Goal: Find specific page/section: Find specific page/section

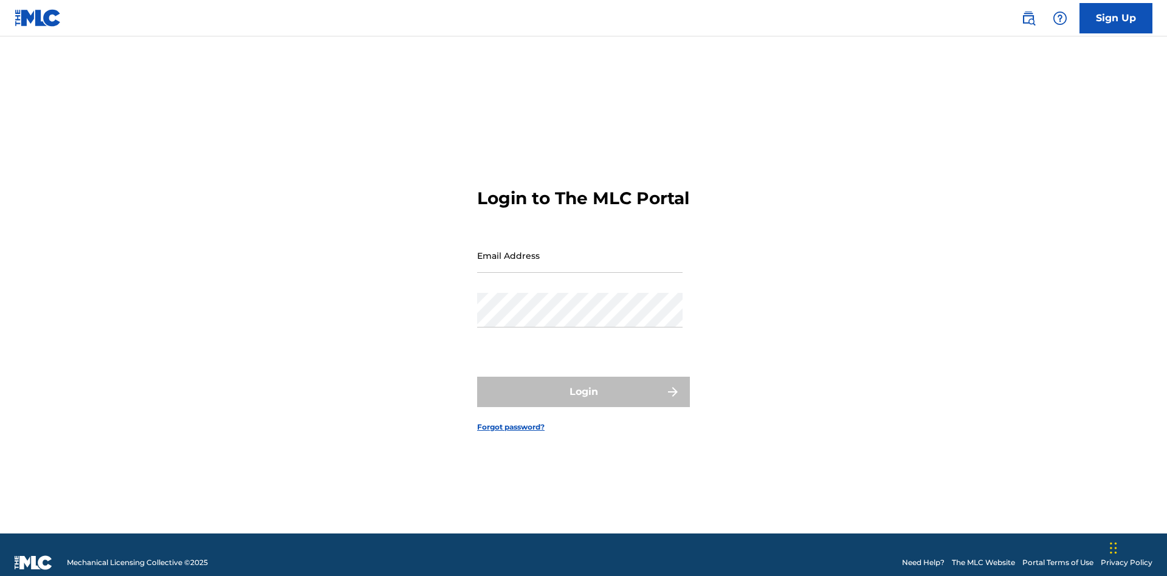
scroll to position [16, 0]
click at [580, 250] on input "Email Address" at bounding box center [580, 255] width 206 height 35
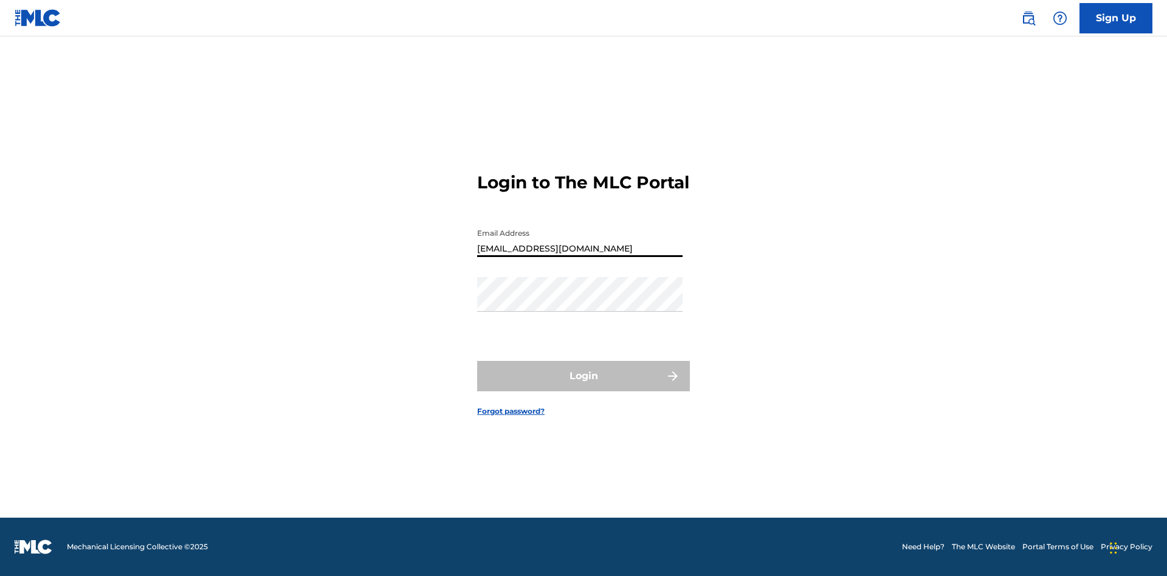
type input "[EMAIL_ADDRESS][DOMAIN_NAME]"
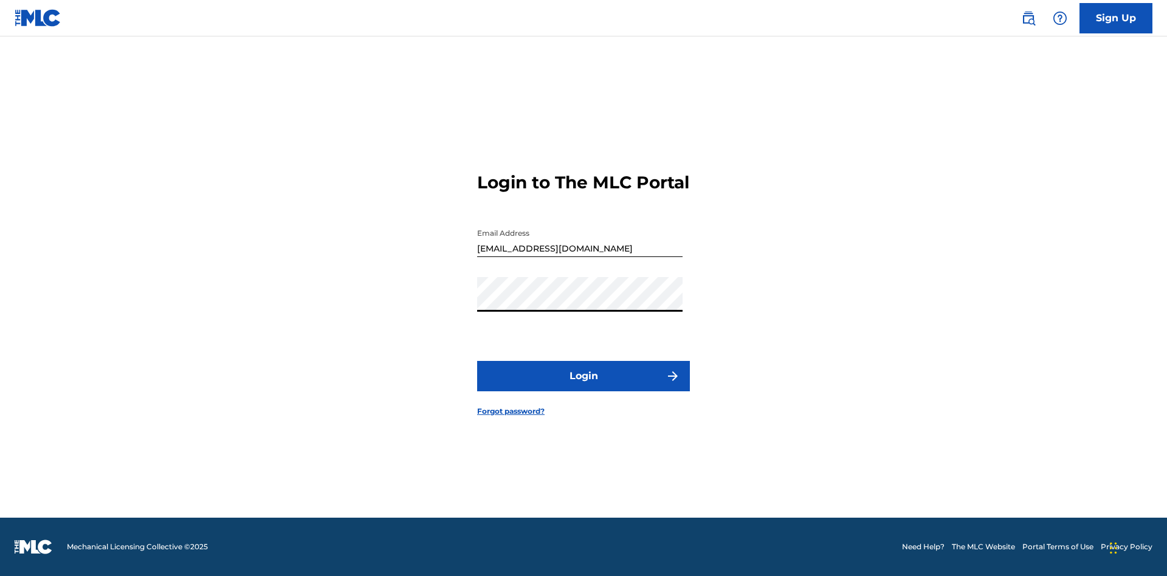
click at [584, 387] on button "Login" at bounding box center [583, 376] width 213 height 30
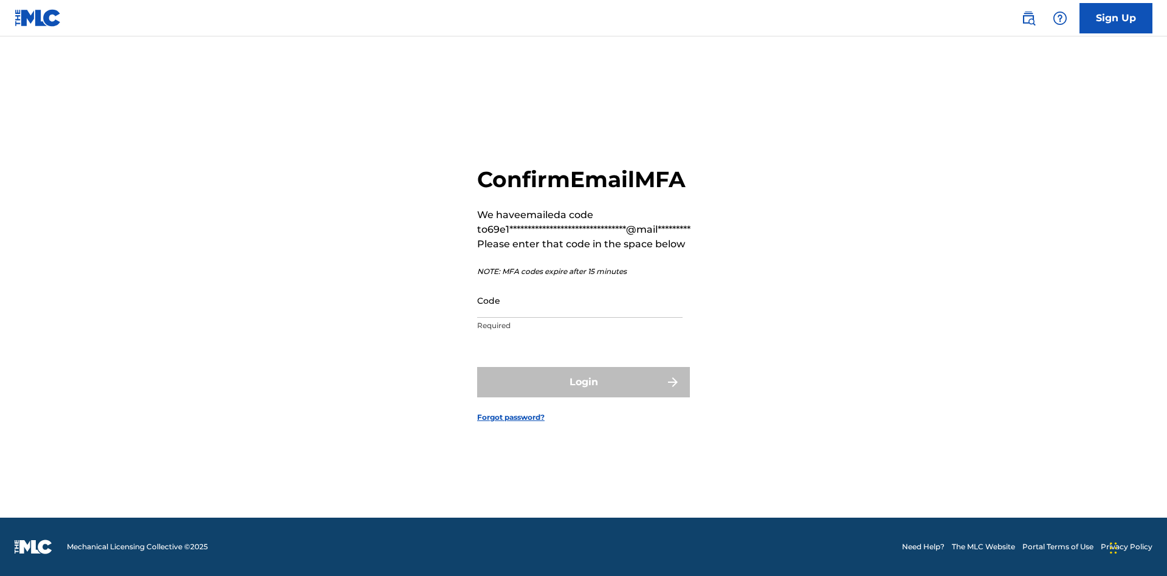
click at [580, 300] on input "Code" at bounding box center [580, 300] width 206 height 35
type input "091636"
click at [584, 382] on button "Login" at bounding box center [583, 382] width 213 height 30
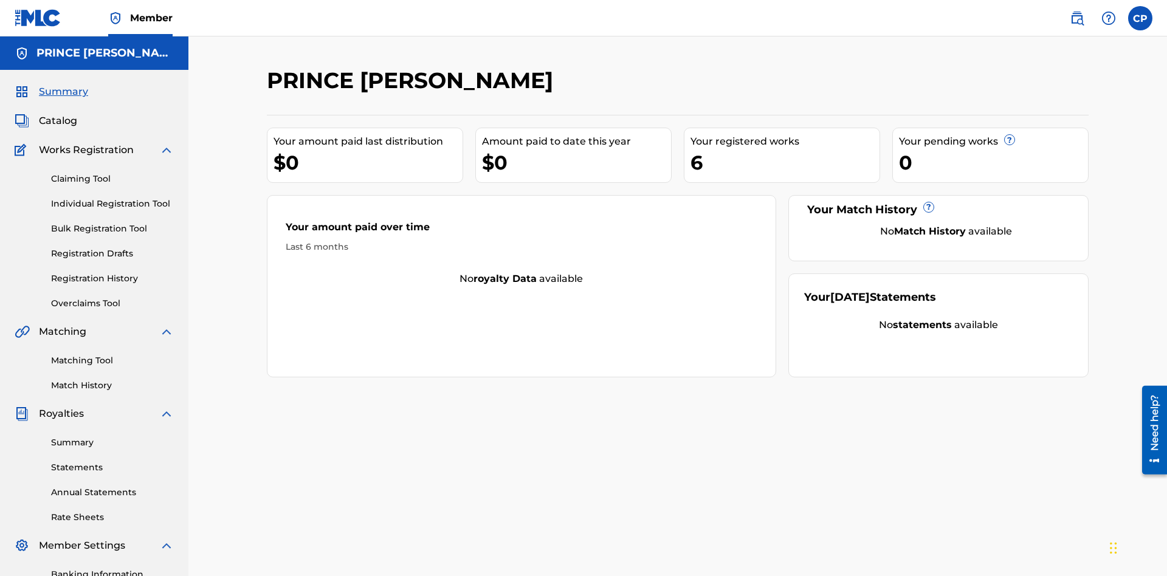
click at [58, 114] on span "Catalog" at bounding box center [58, 121] width 38 height 15
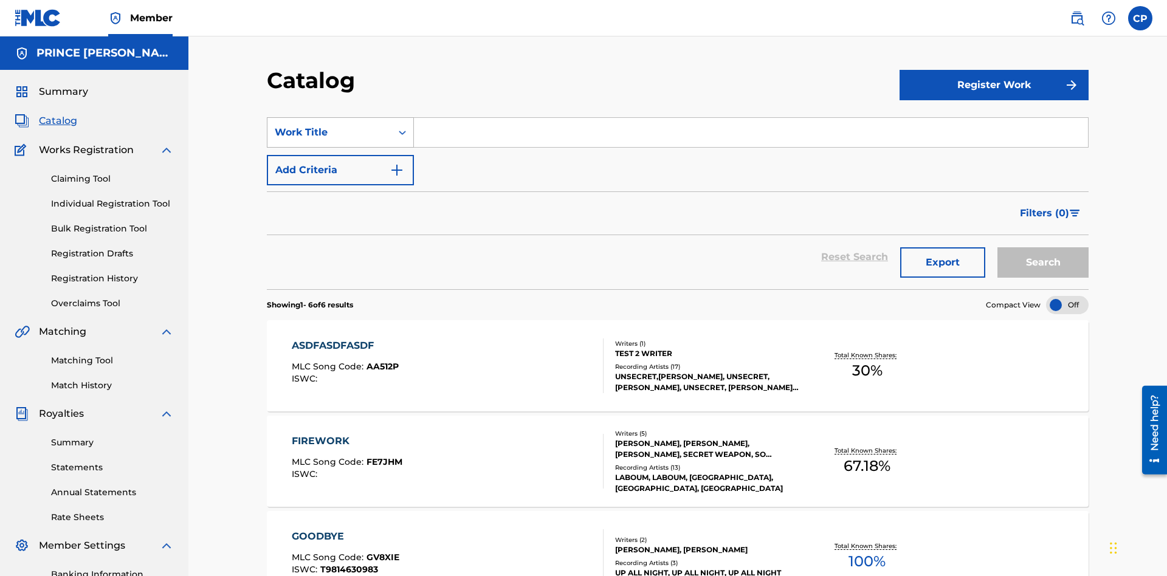
click at [330, 125] on div "Work Title" at bounding box center [329, 132] width 109 height 15
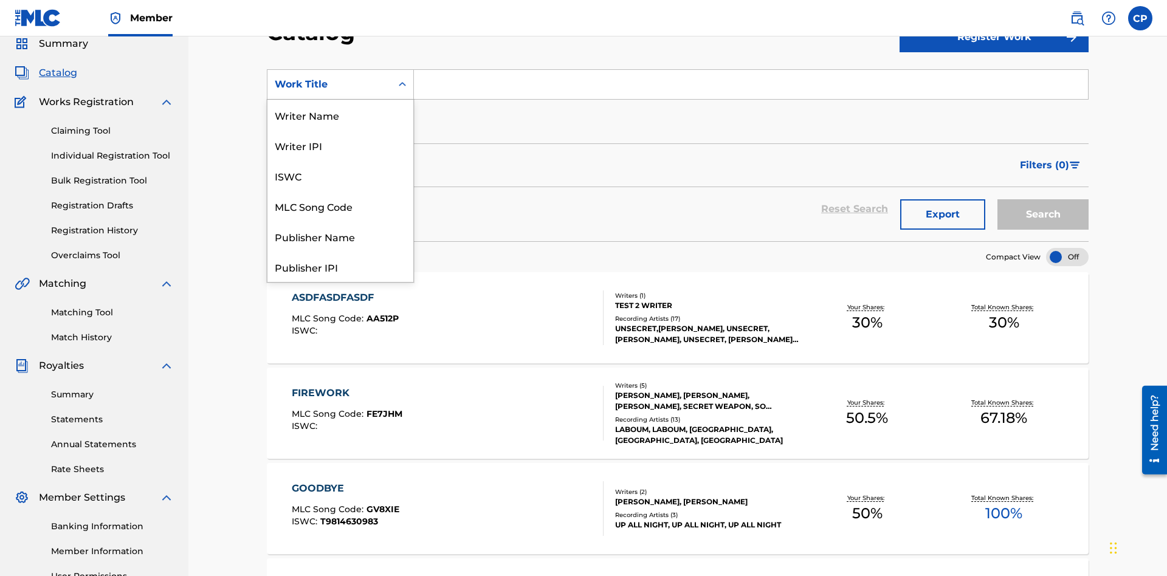
scroll to position [182, 0]
click at [341, 267] on div "Work Title" at bounding box center [341, 267] width 146 height 30
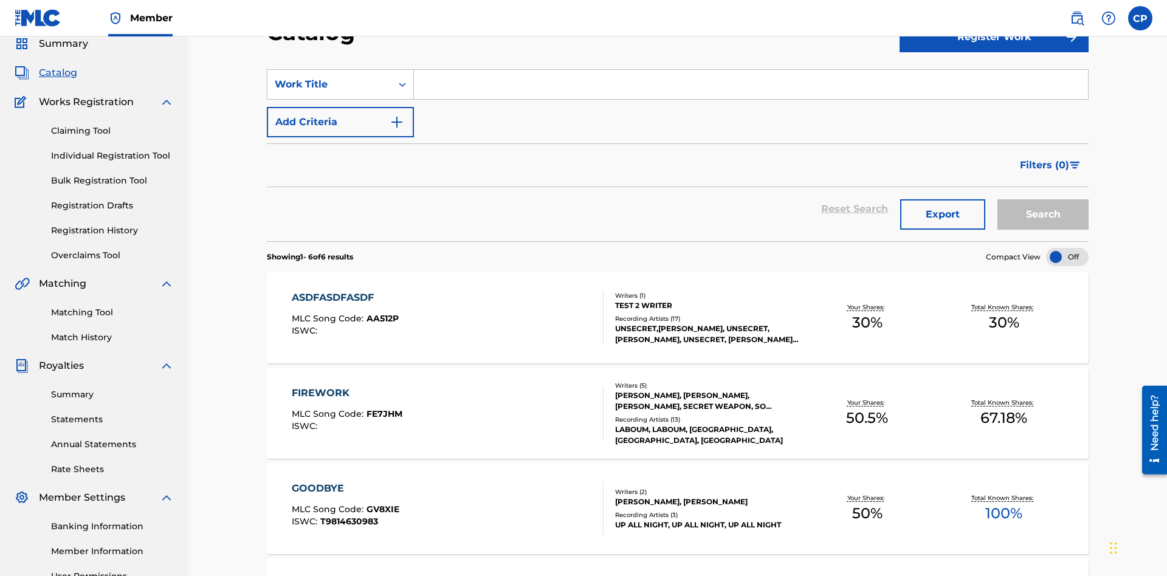
click at [751, 88] on input "Search Form" at bounding box center [751, 84] width 674 height 29
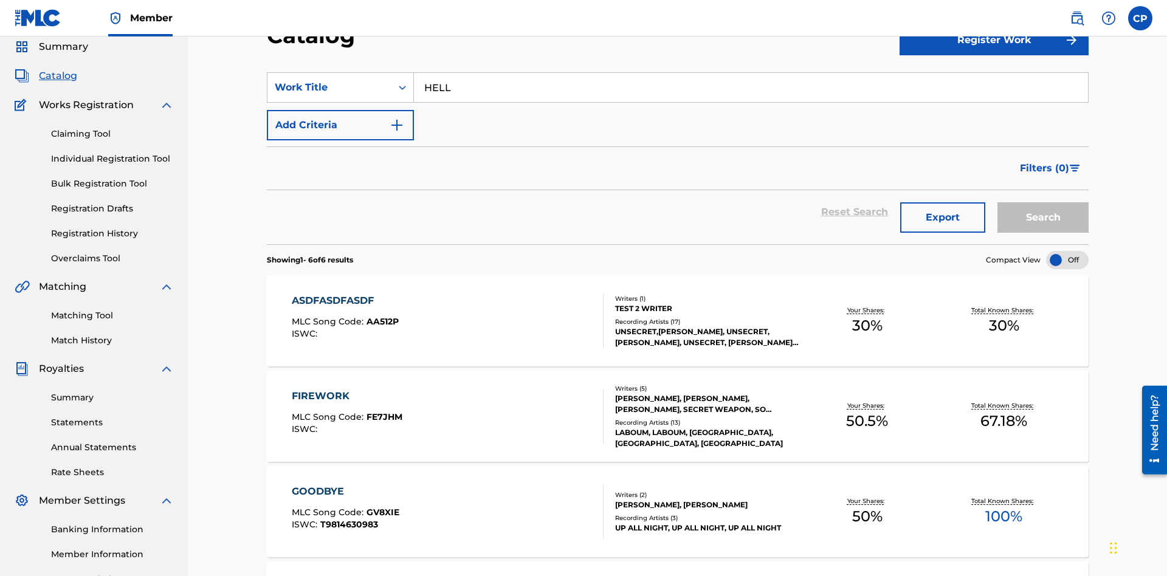
type input "HELLO"
